Goal: Information Seeking & Learning: Learn about a topic

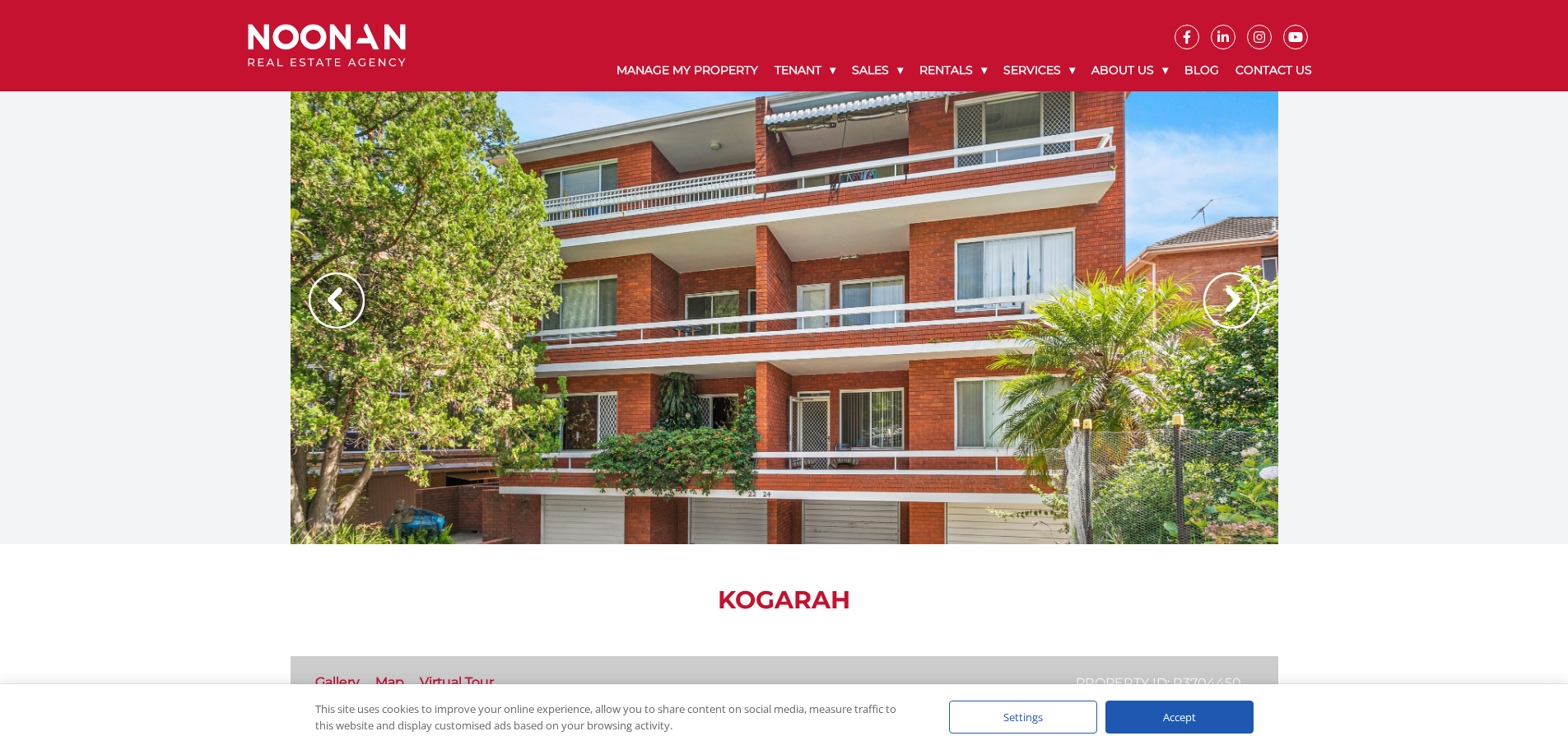
click at [1231, 301] on img at bounding box center [1231, 300] width 56 height 56
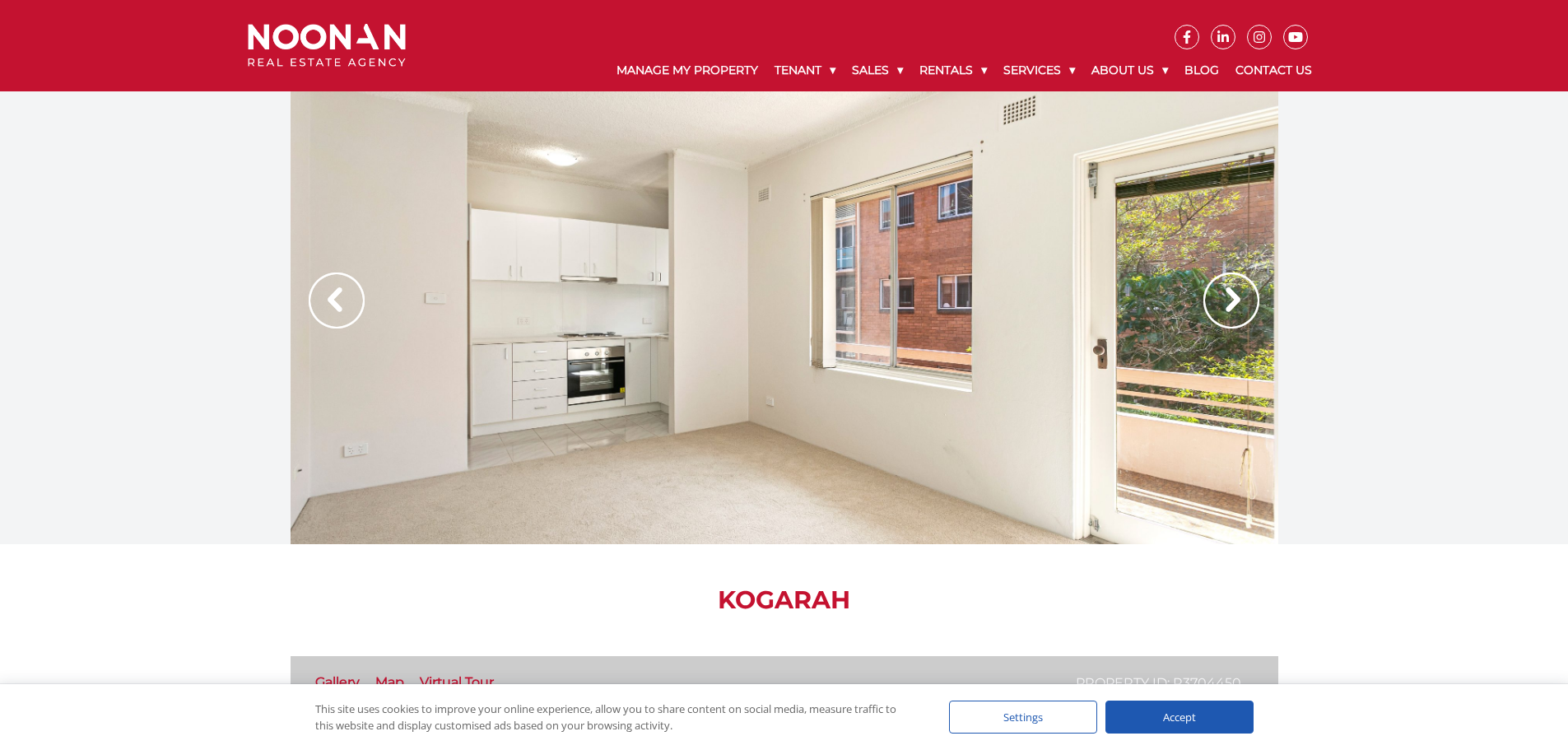
click at [1231, 301] on img at bounding box center [1231, 300] width 56 height 56
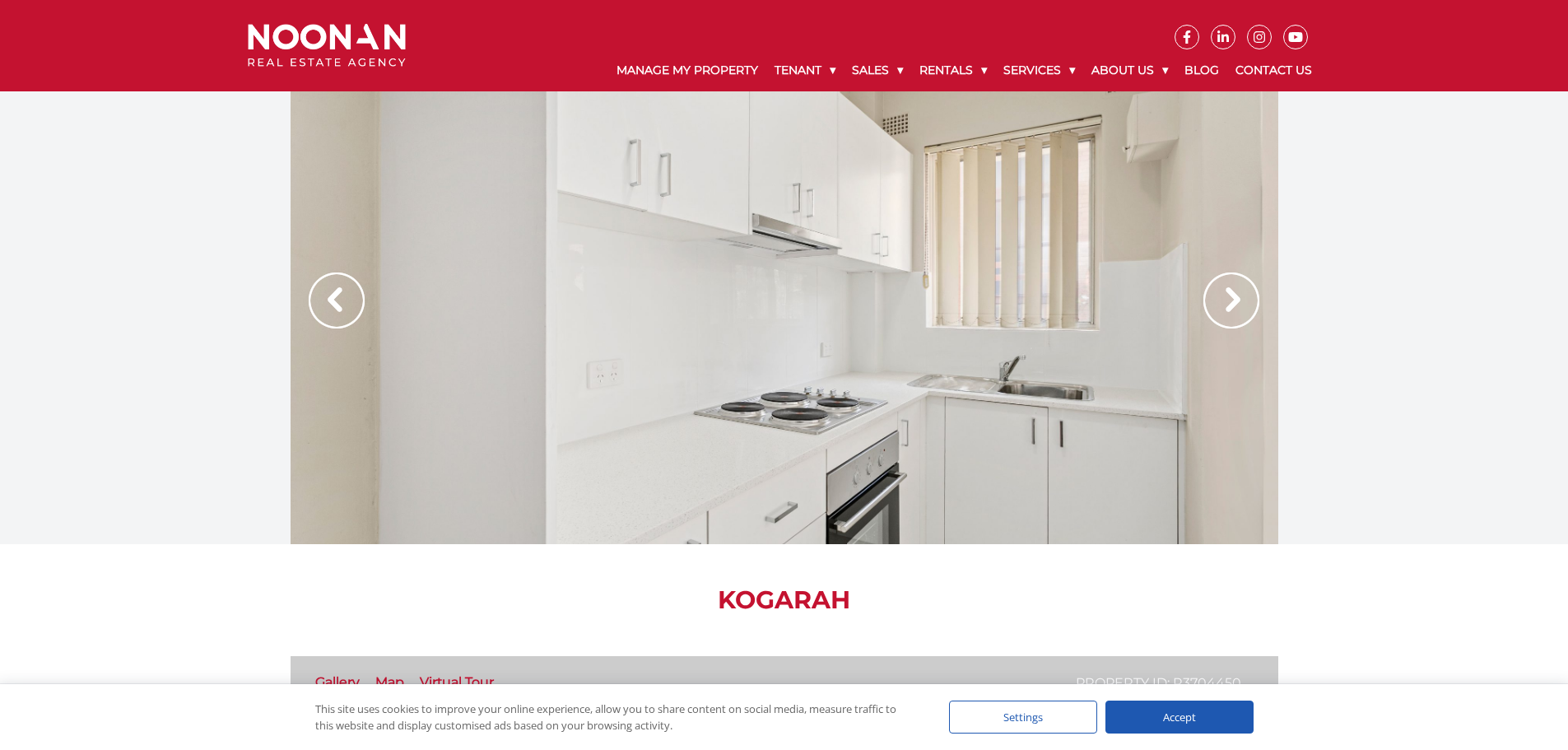
click at [1235, 301] on img at bounding box center [1231, 300] width 56 height 56
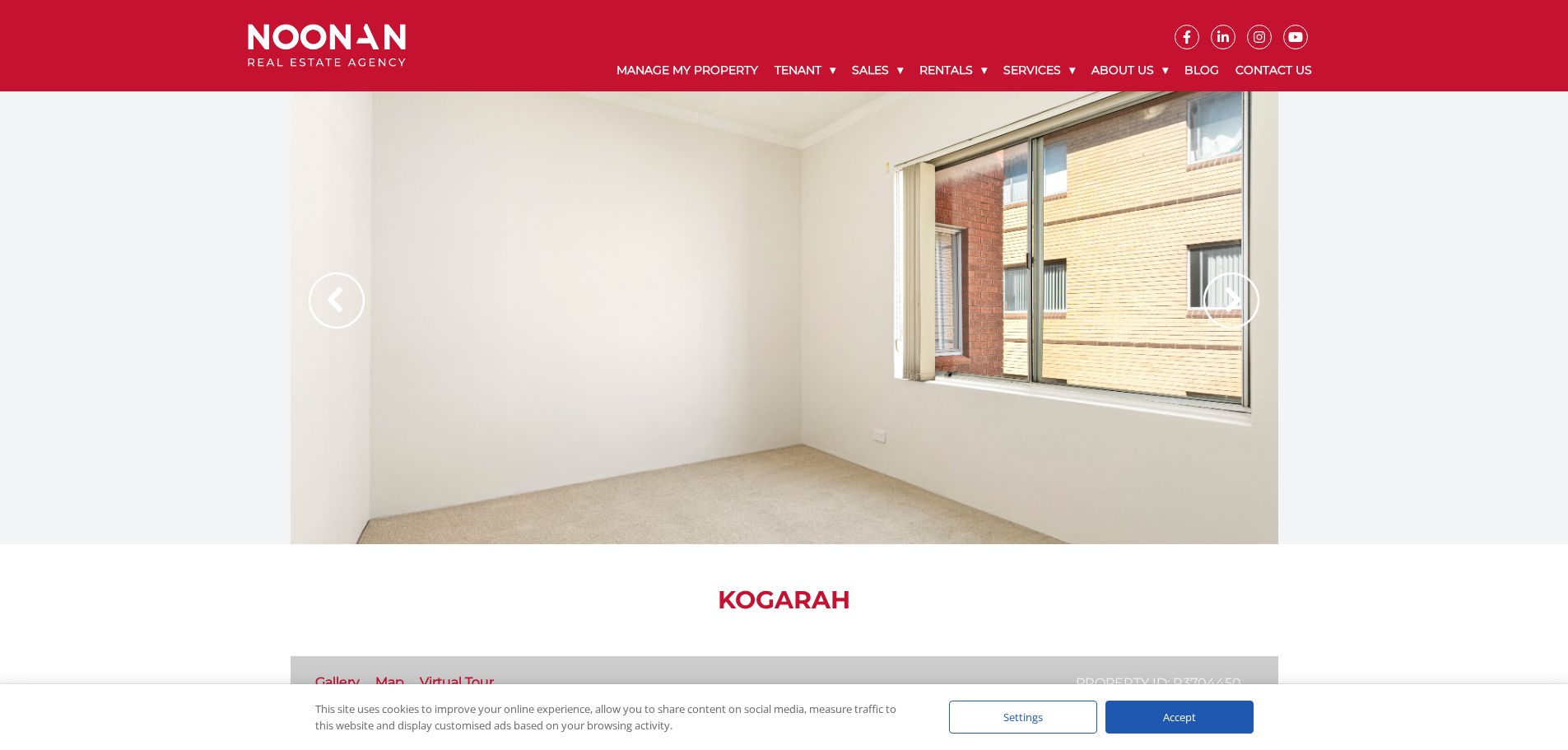
click at [1235, 301] on img at bounding box center [1231, 300] width 56 height 56
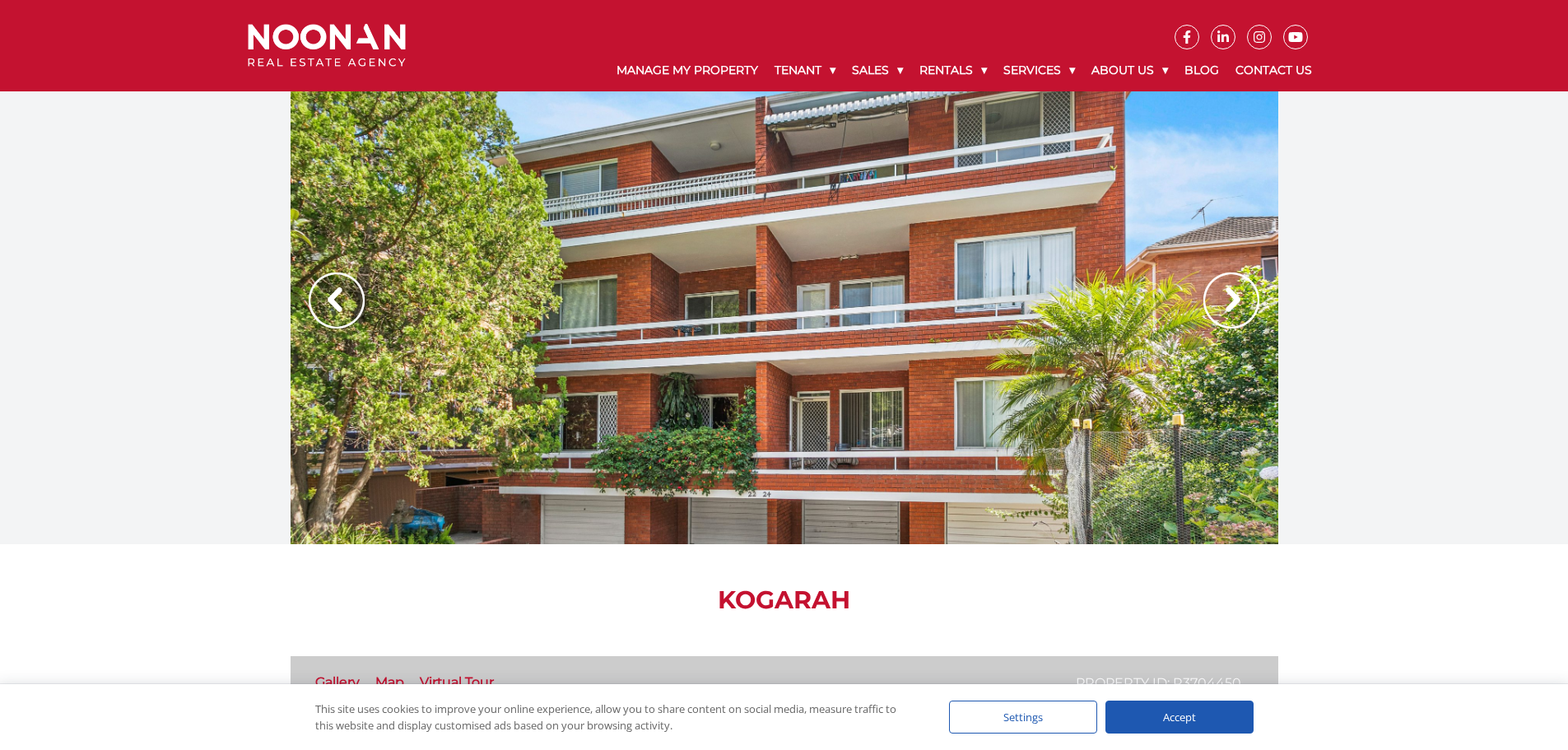
click at [1236, 304] on img at bounding box center [1231, 300] width 56 height 56
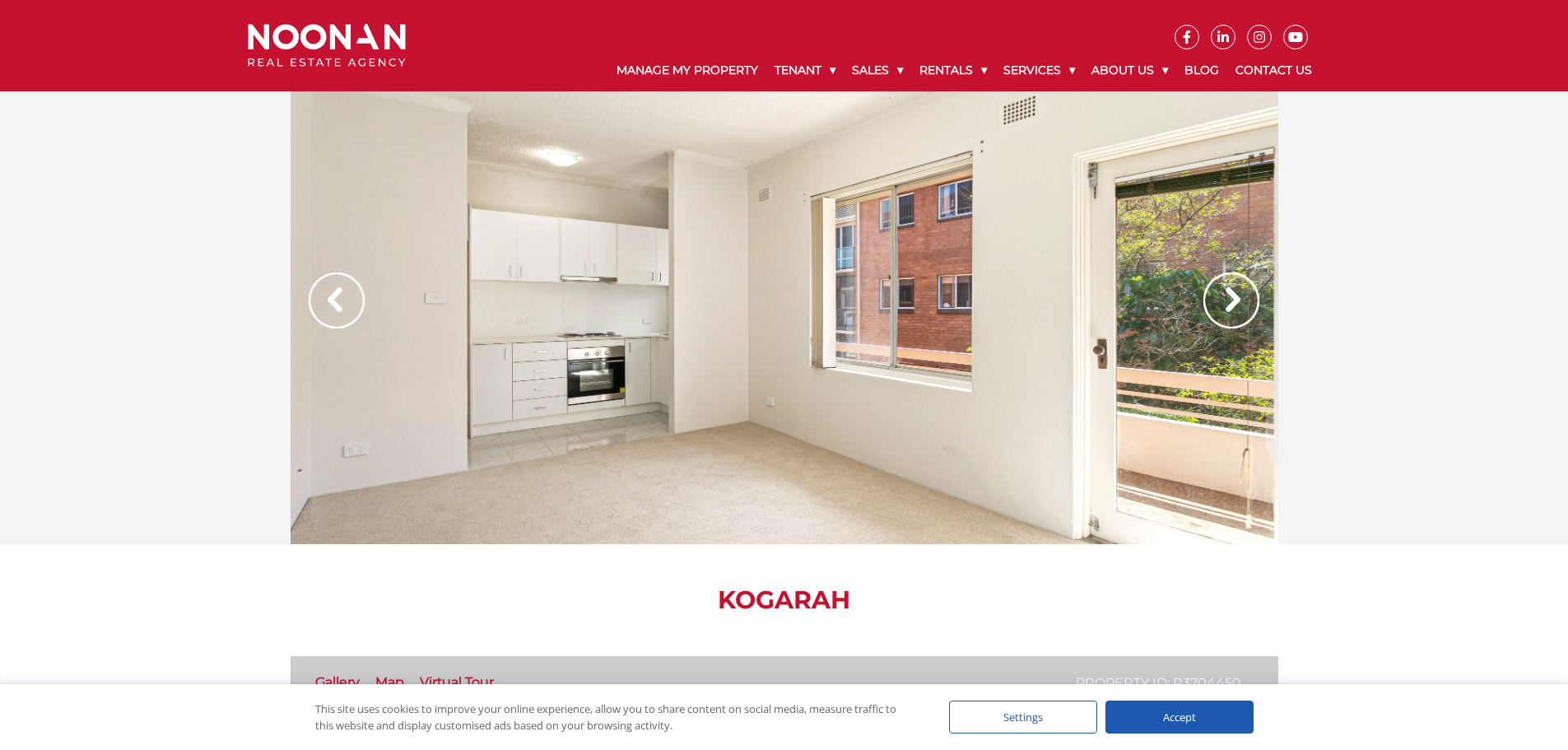
click at [1246, 305] on img at bounding box center [1231, 300] width 56 height 56
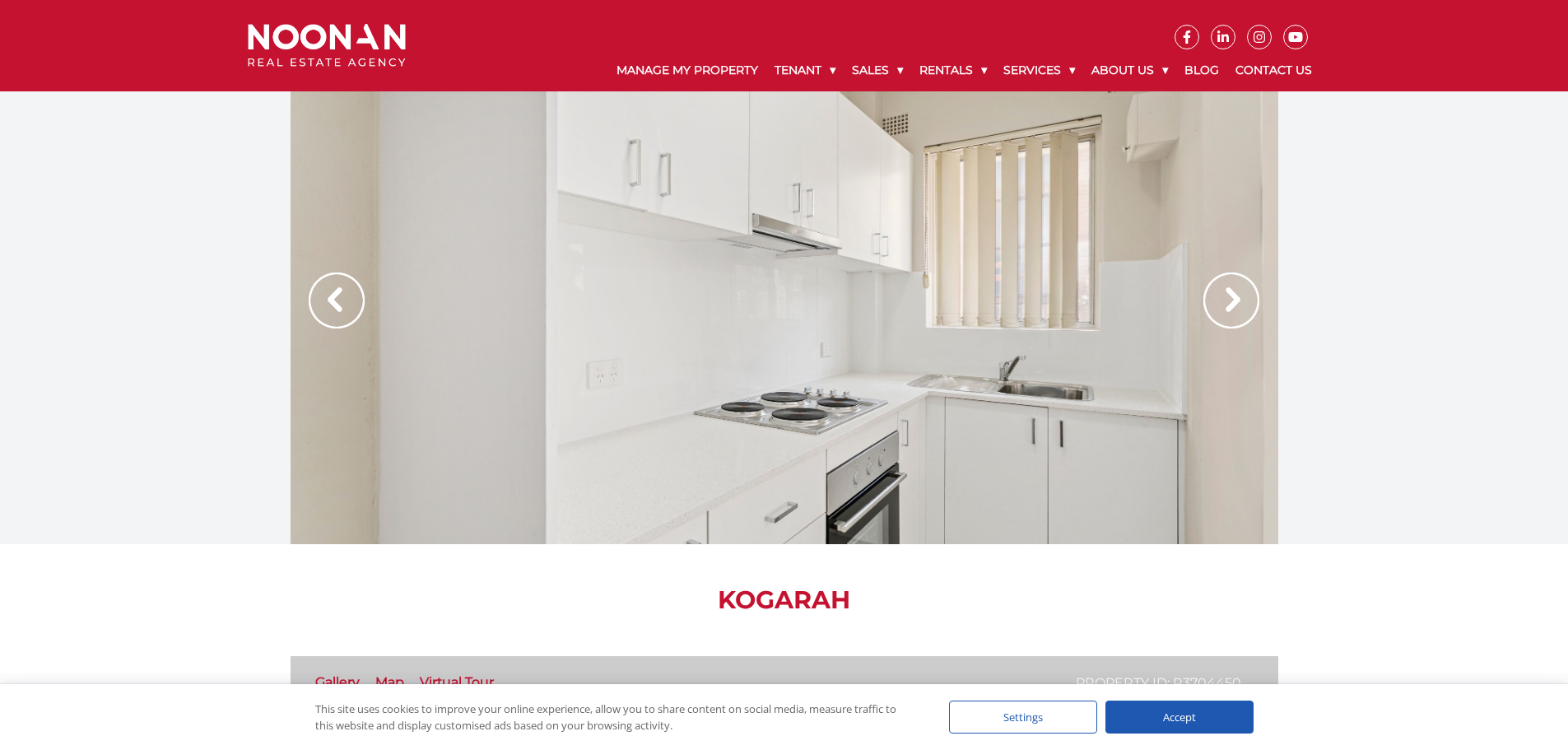
click at [1250, 304] on img at bounding box center [1231, 300] width 56 height 56
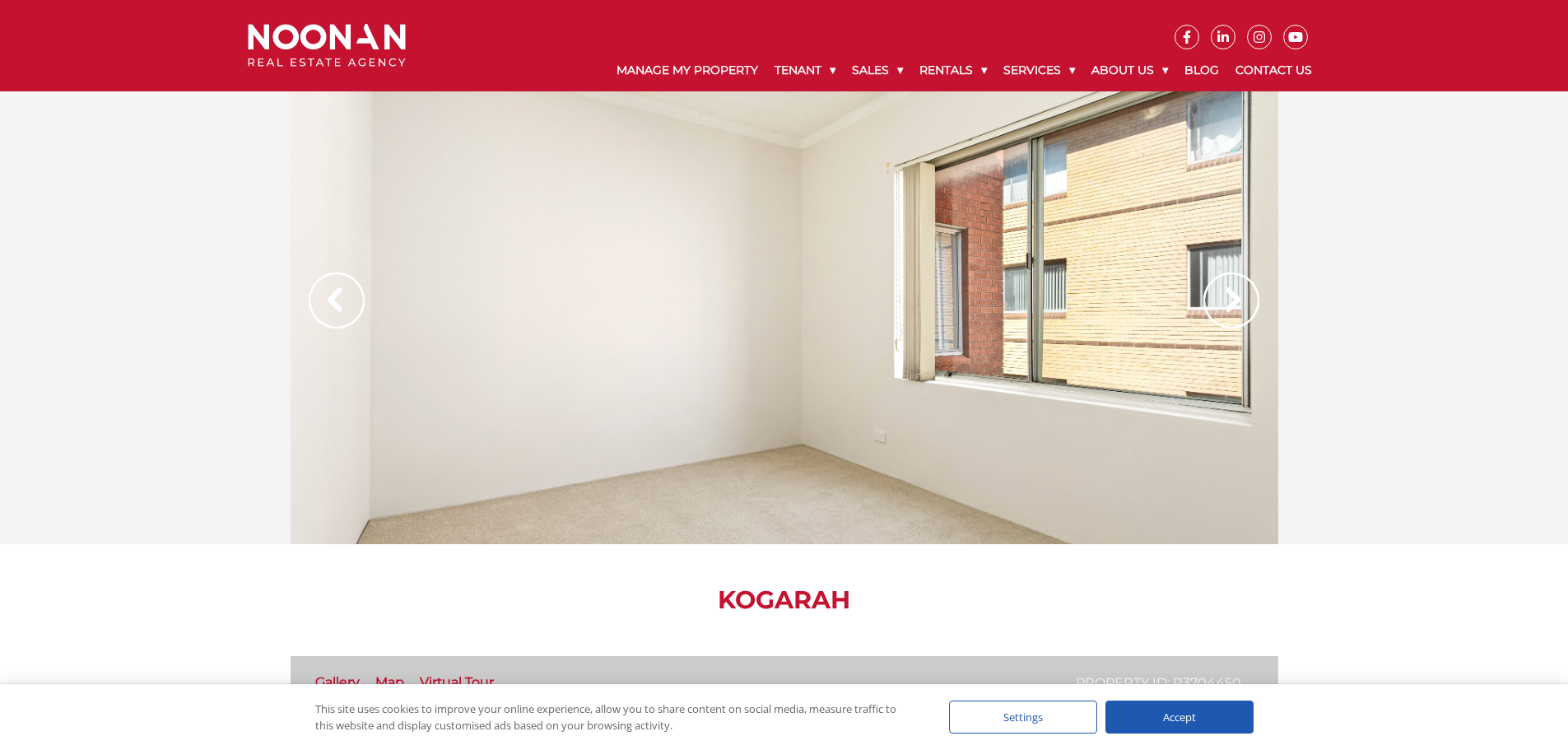
click at [1249, 303] on img at bounding box center [1231, 300] width 56 height 56
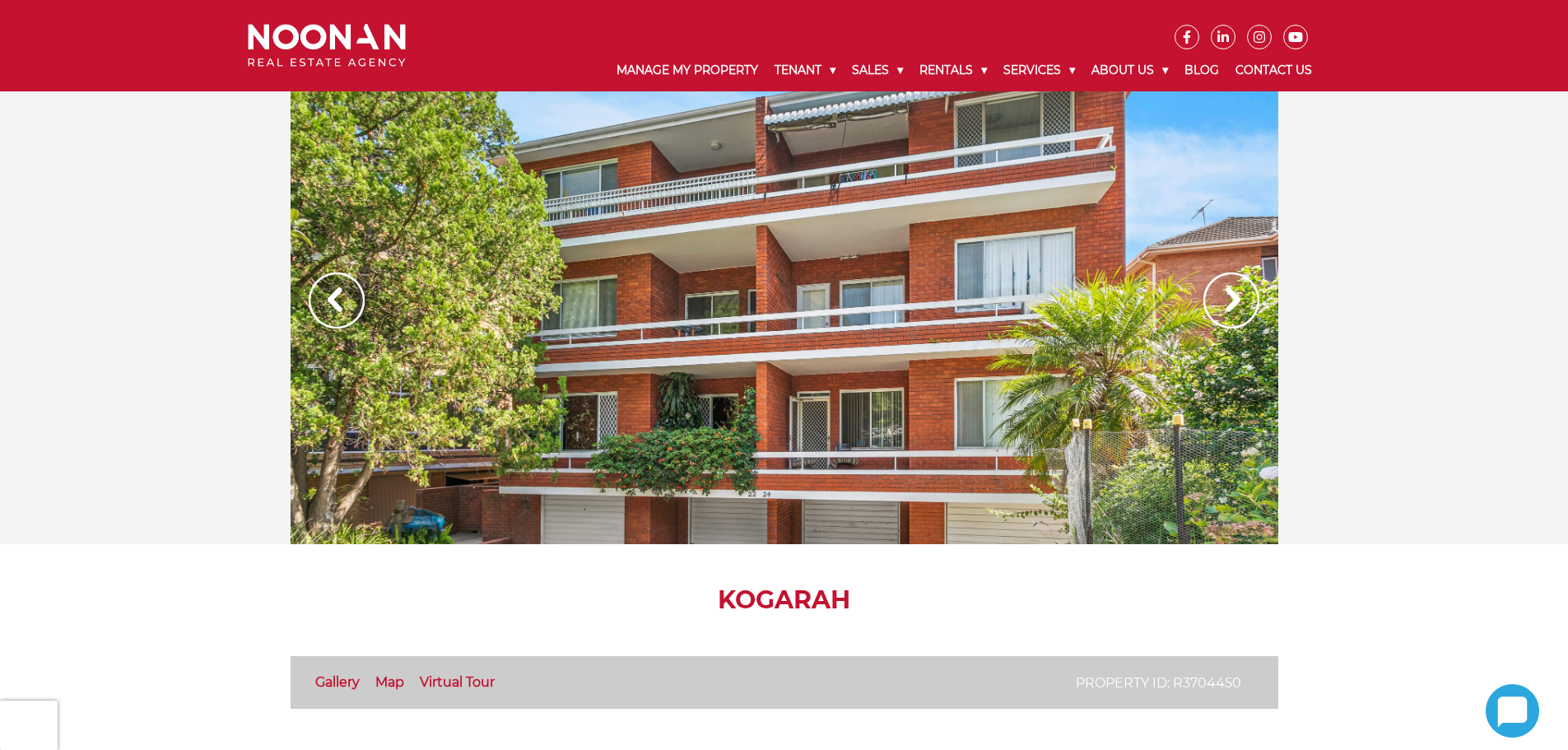
click at [1241, 297] on img at bounding box center [1231, 300] width 56 height 56
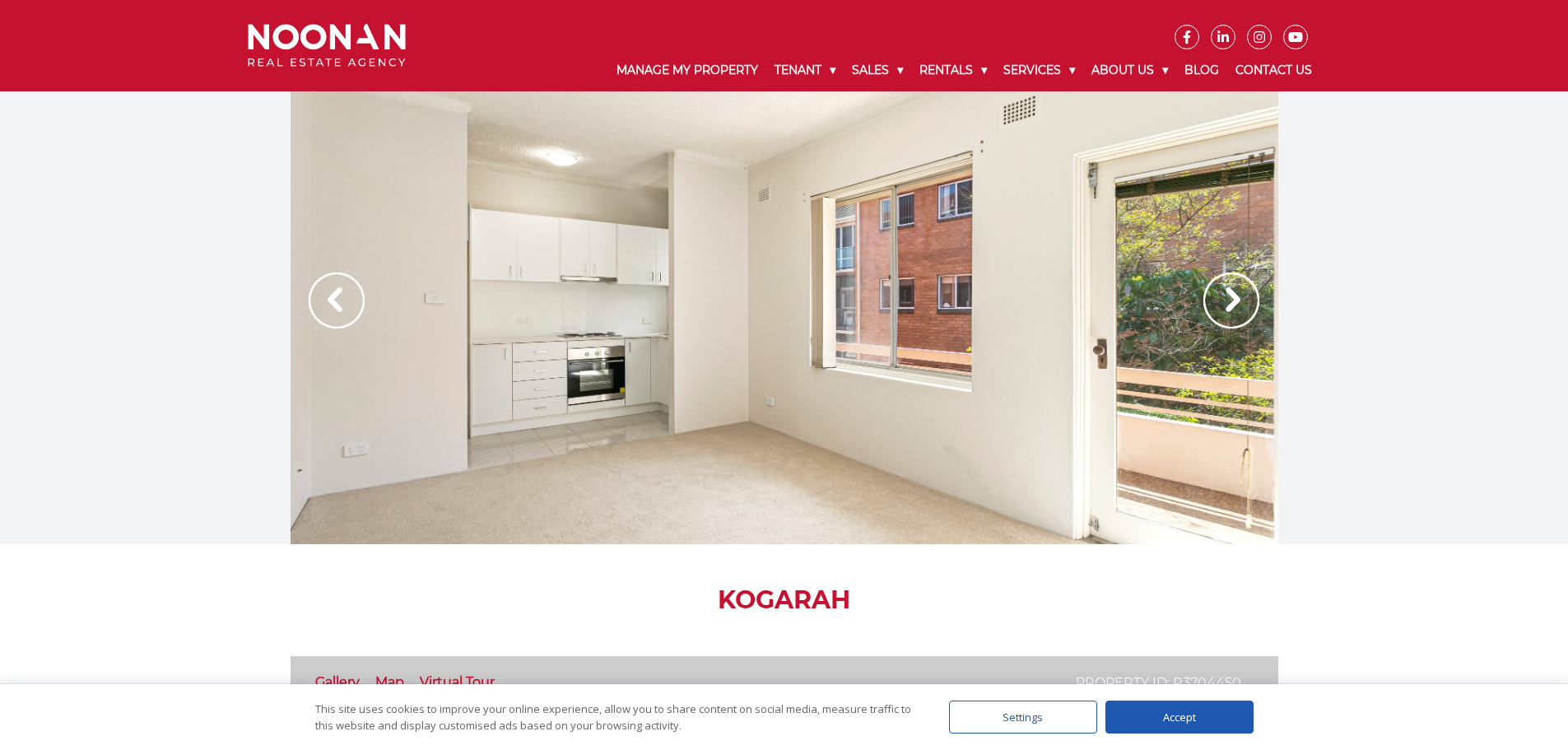
click at [1241, 297] on img at bounding box center [1231, 300] width 56 height 56
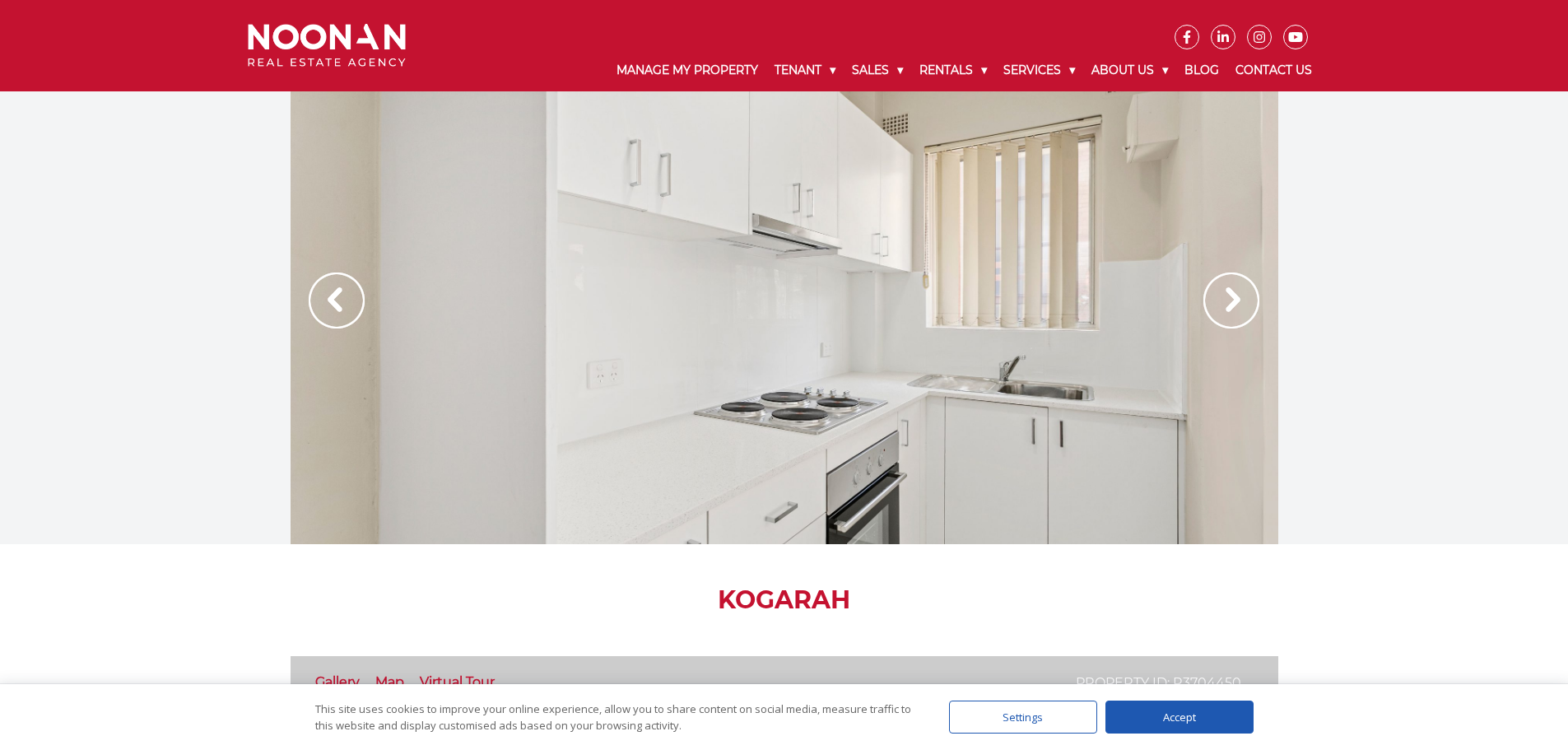
click at [1241, 297] on img at bounding box center [1231, 300] width 56 height 56
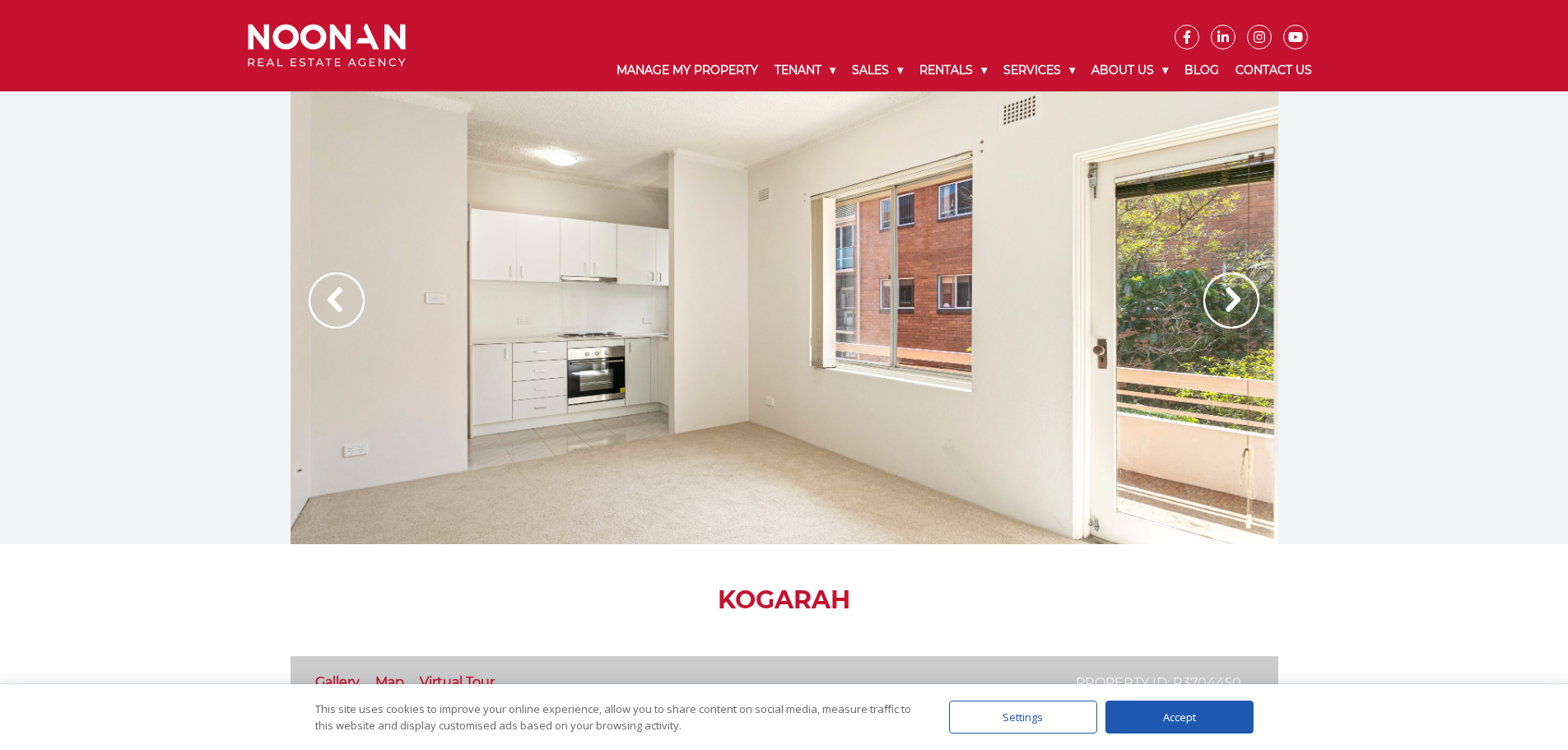
click at [641, 325] on div at bounding box center [784, 318] width 988 height 453
click at [1227, 302] on img at bounding box center [1231, 300] width 56 height 56
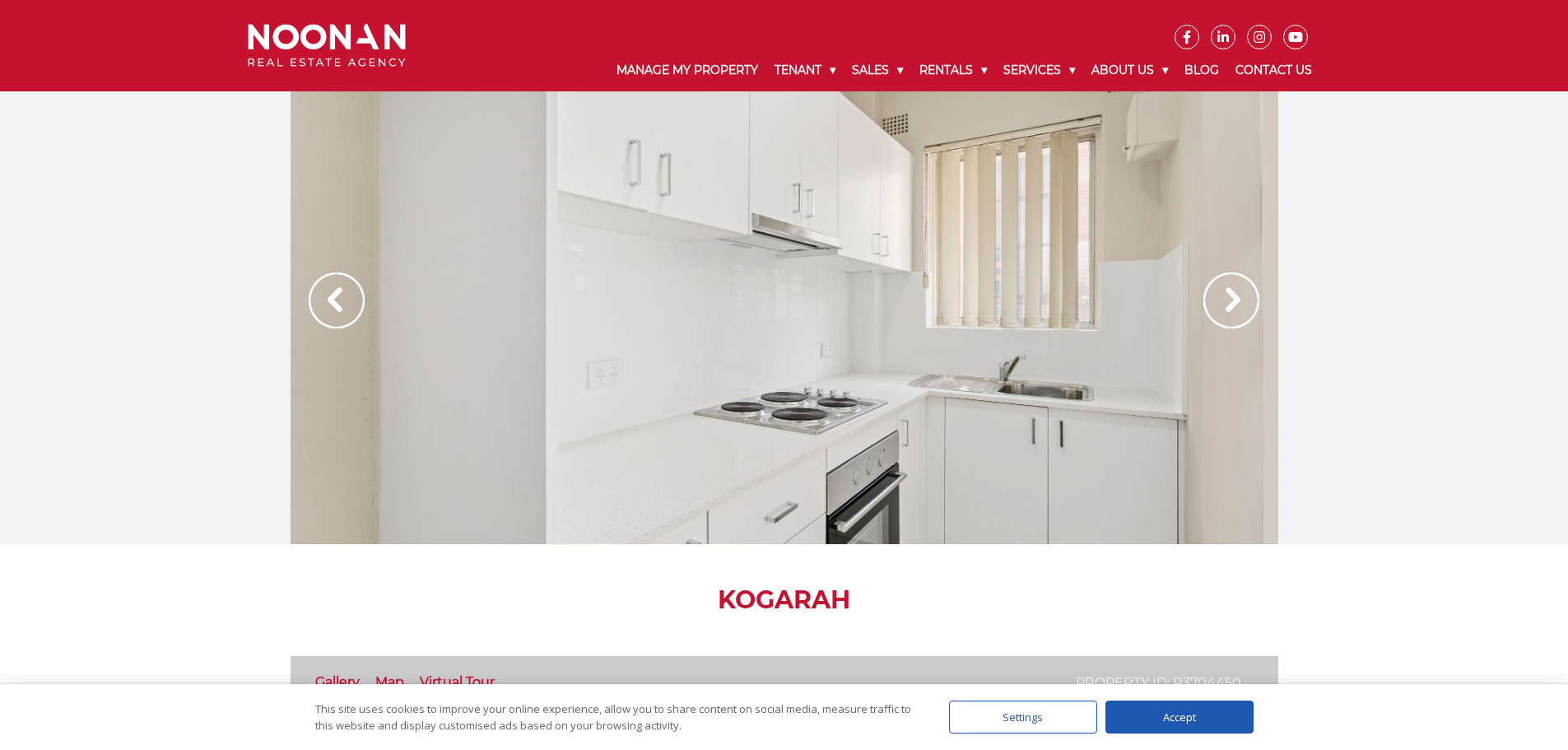
click at [1227, 302] on img at bounding box center [1231, 300] width 56 height 56
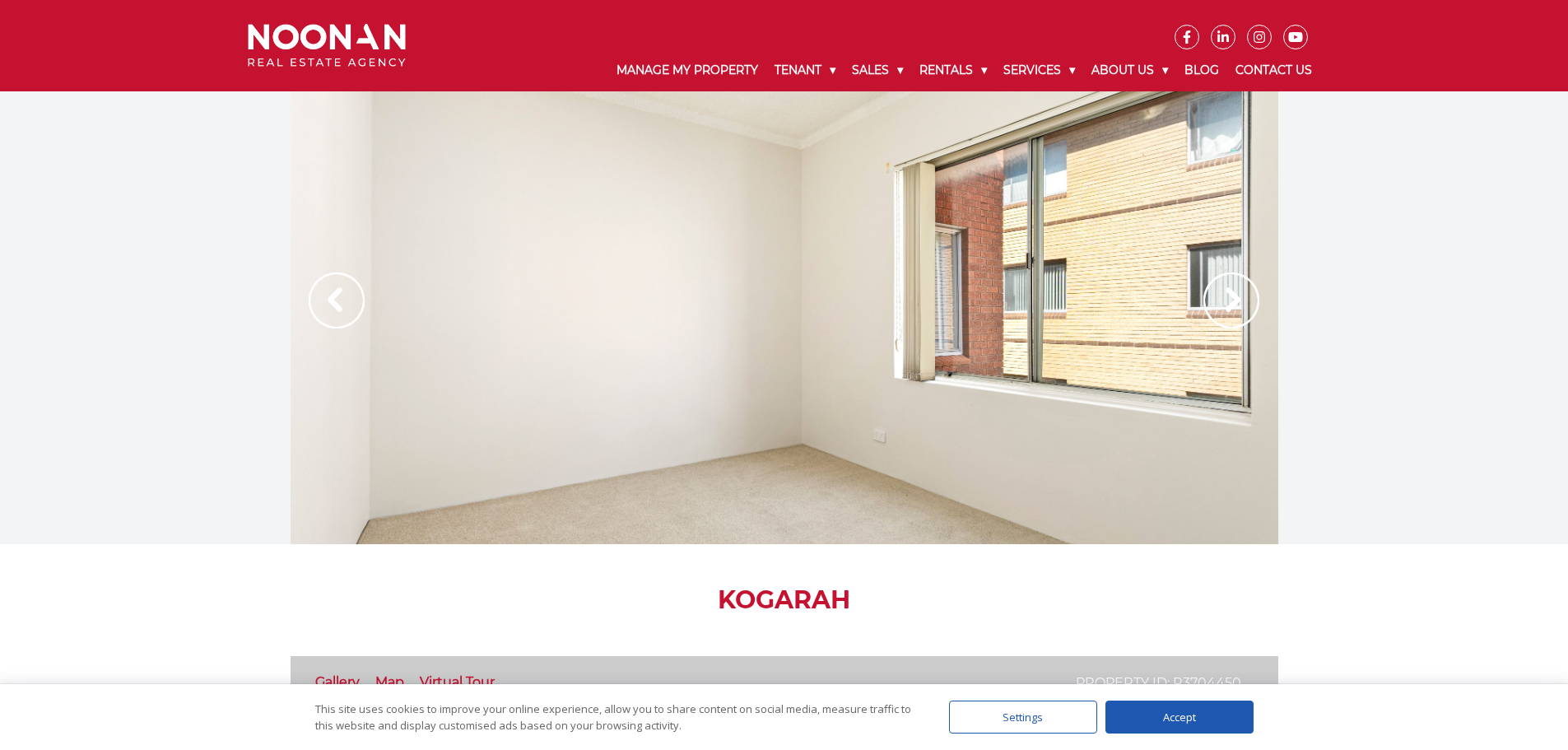
click at [1227, 302] on img at bounding box center [1231, 300] width 56 height 56
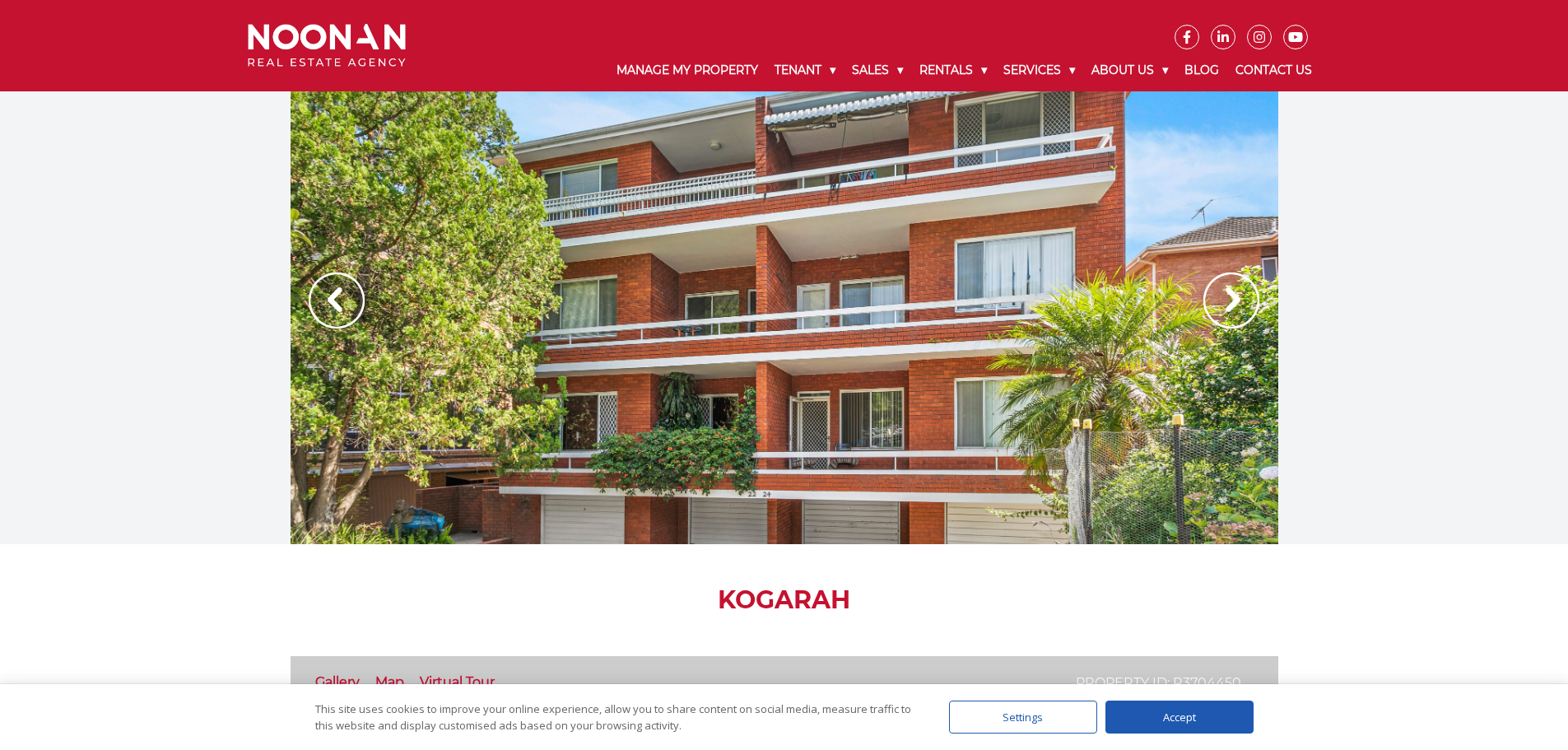
click at [1227, 302] on img at bounding box center [1231, 300] width 56 height 56
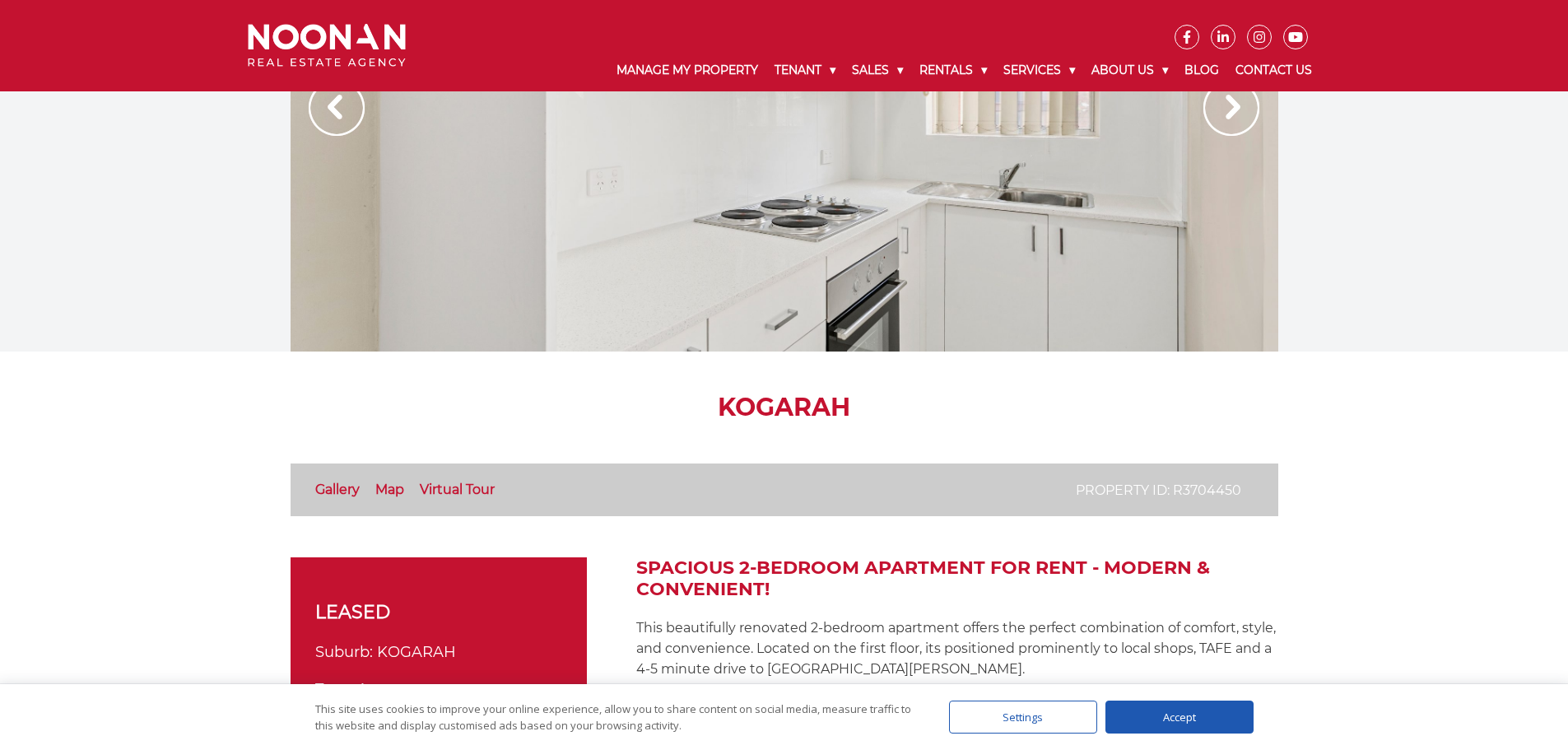
click at [384, 486] on link "Map" at bounding box center [389, 489] width 29 height 16
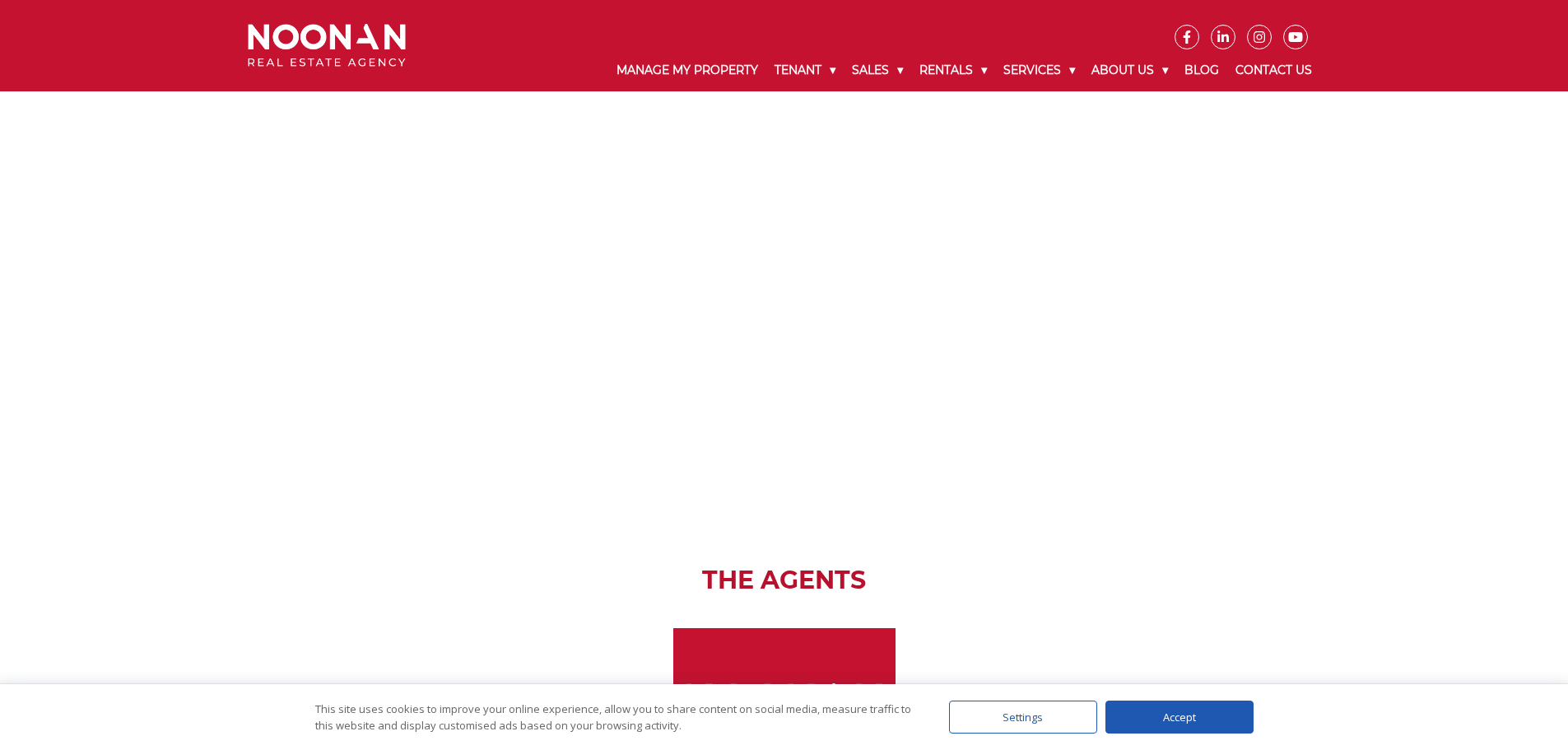
scroll to position [1534, 0]
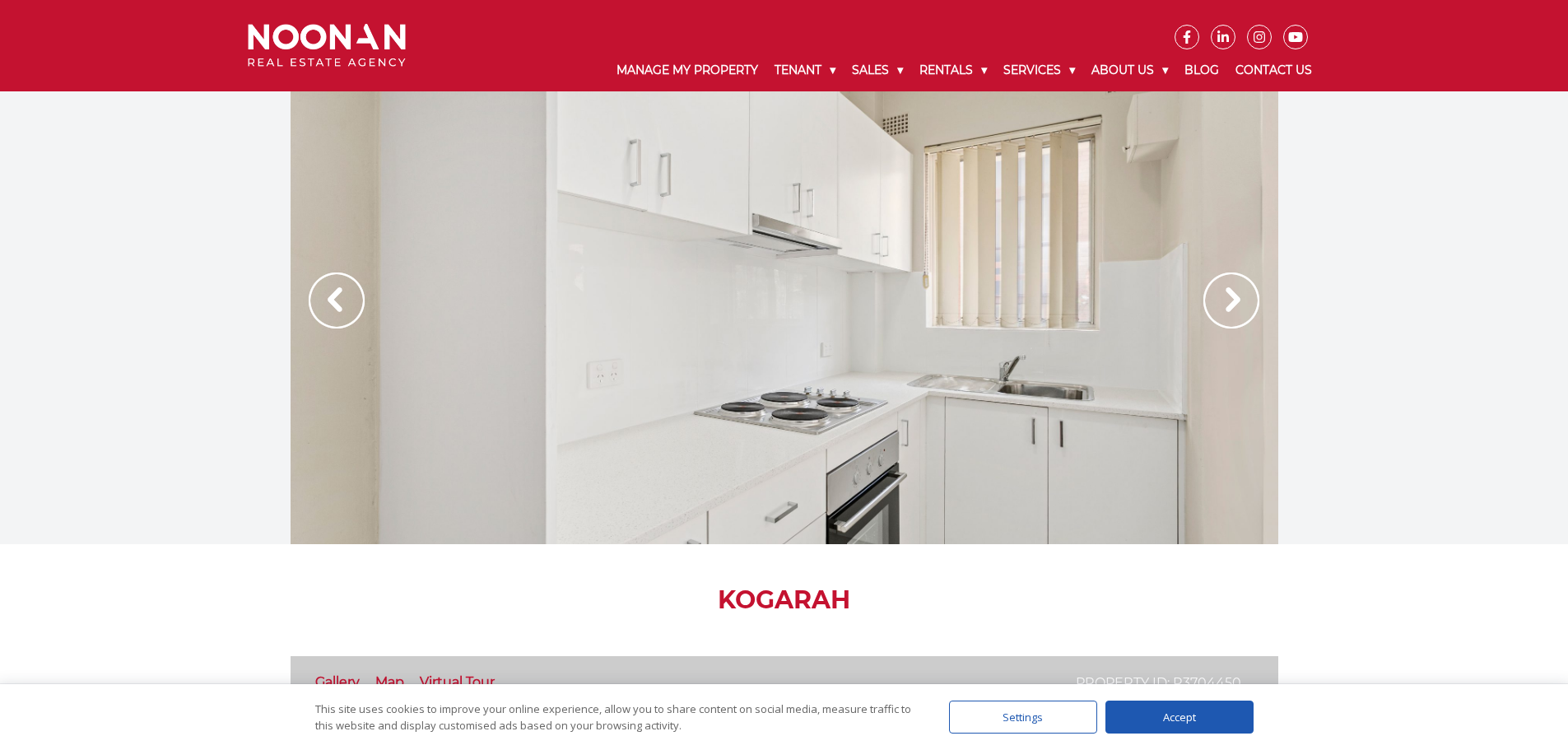
click at [1226, 305] on img at bounding box center [1231, 300] width 56 height 56
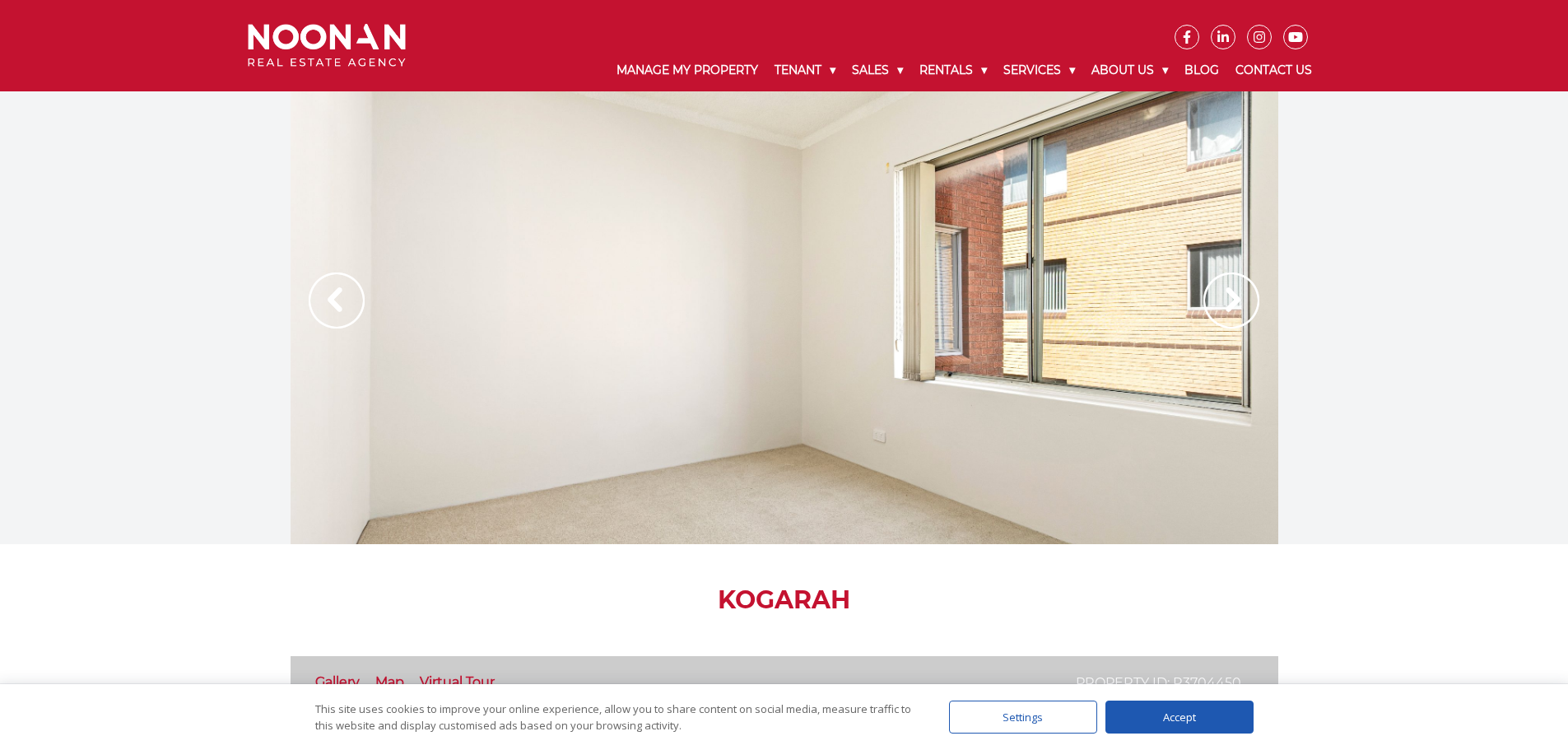
click at [1239, 311] on img at bounding box center [1231, 300] width 56 height 56
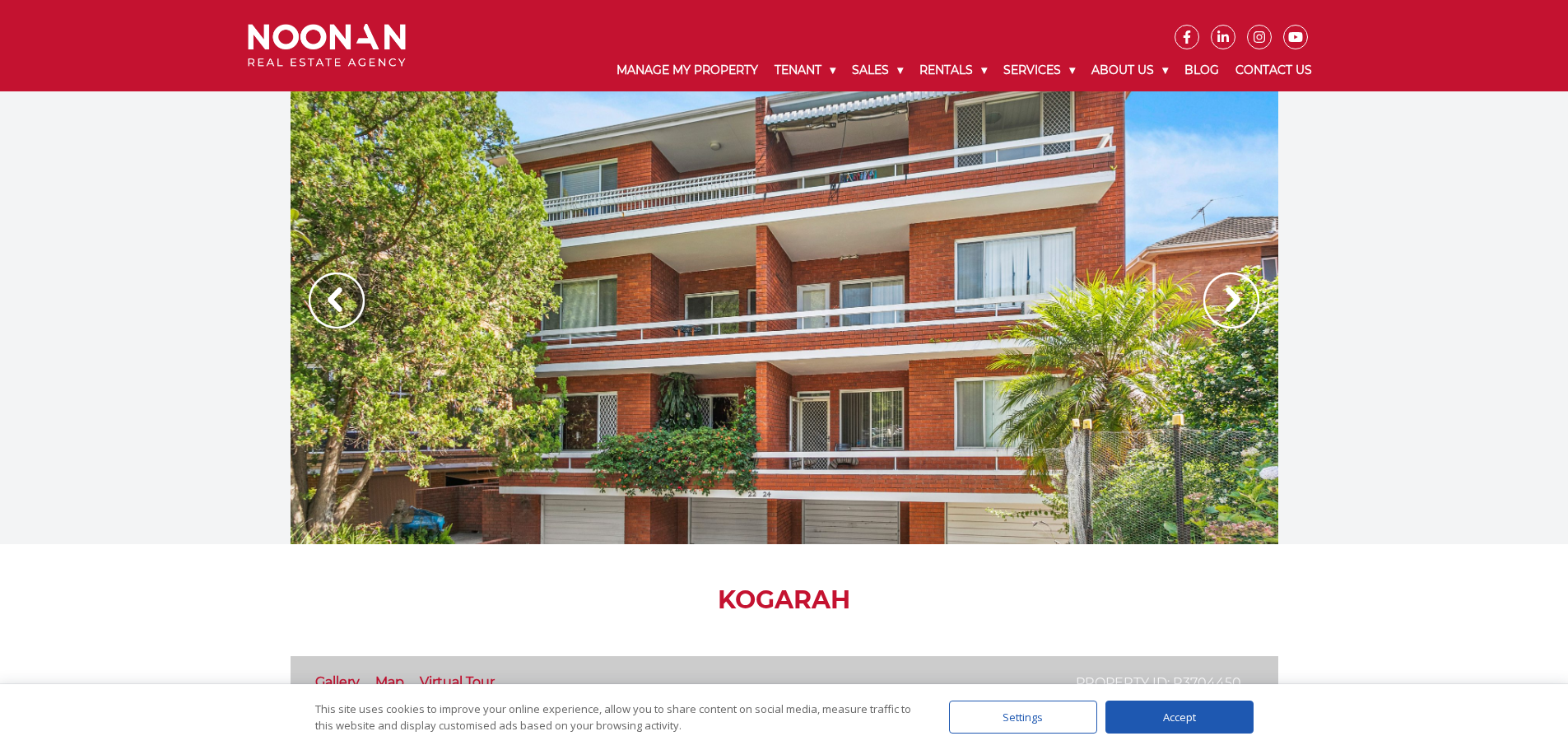
click at [1240, 304] on img at bounding box center [1231, 300] width 56 height 56
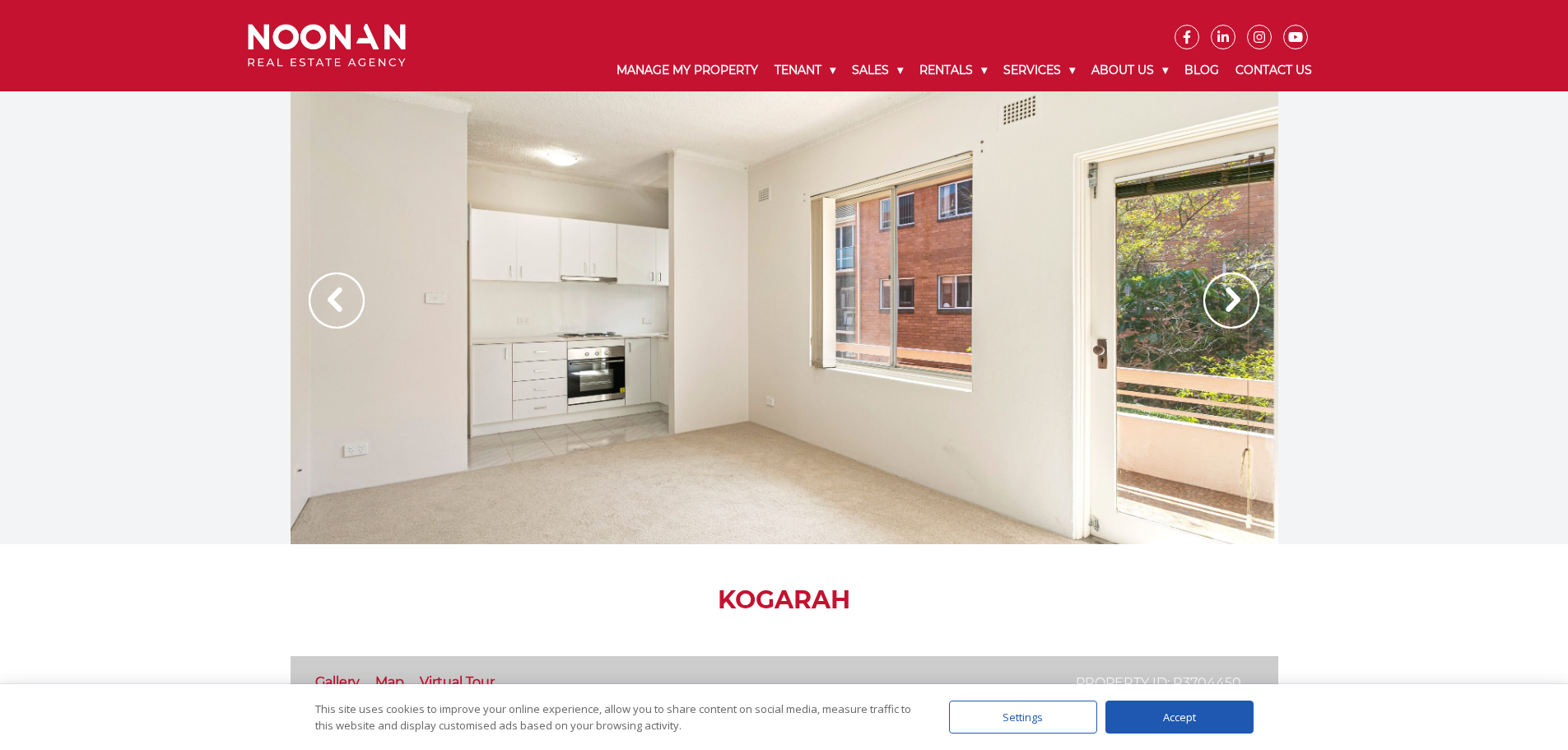
click at [1240, 304] on img at bounding box center [1231, 300] width 56 height 56
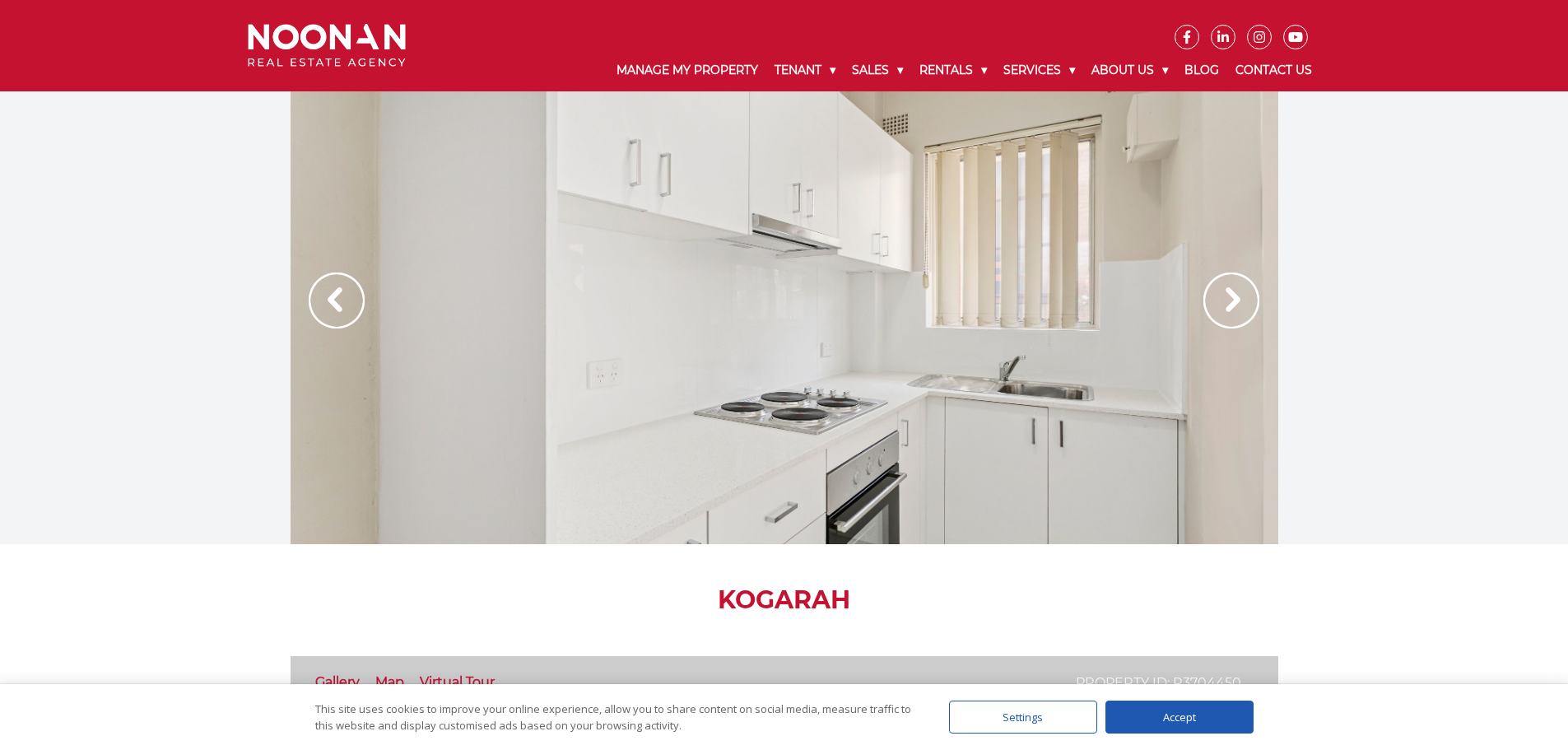
click at [1234, 302] on img at bounding box center [1231, 300] width 56 height 56
